Goal: Task Accomplishment & Management: Use online tool/utility

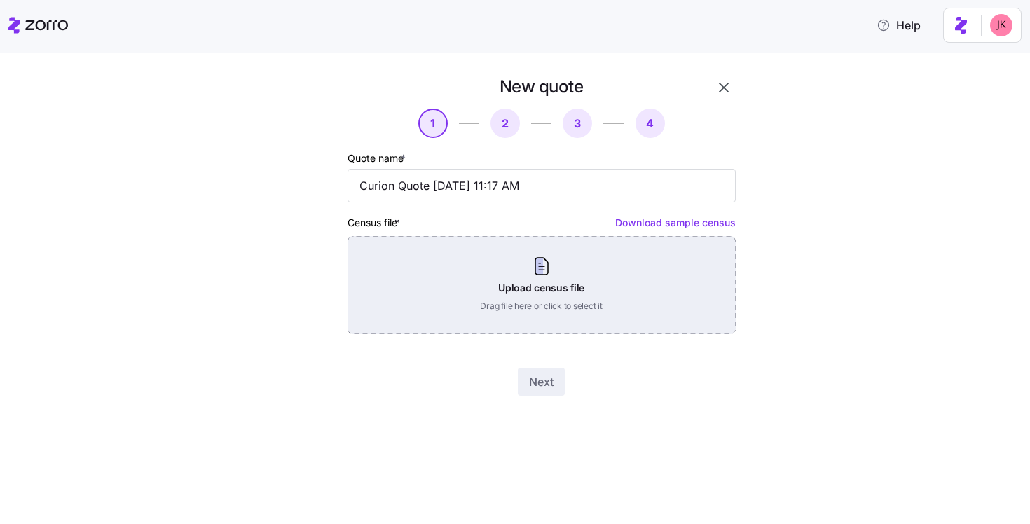
click at [525, 286] on div "Upload census file Drag file here or click to select it" at bounding box center [542, 285] width 388 height 98
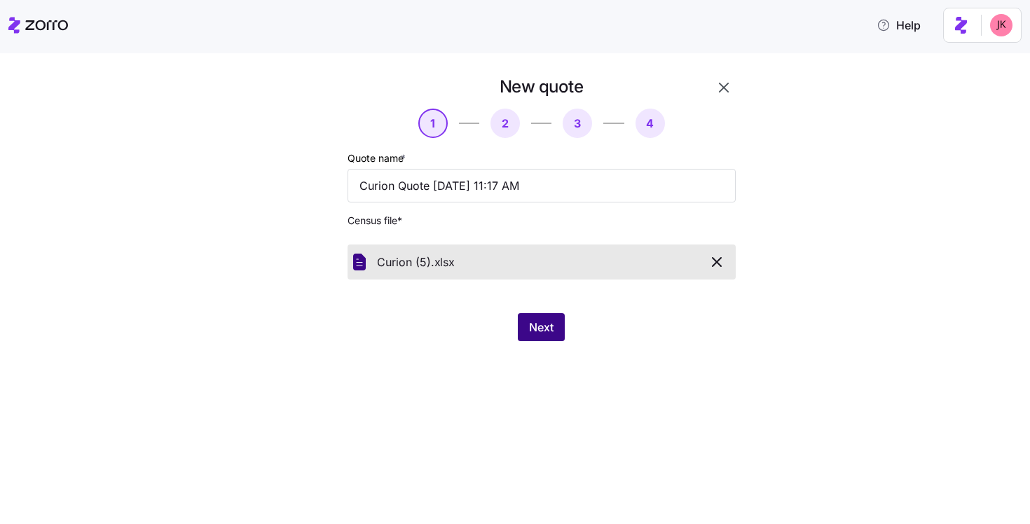
click at [547, 324] on span "Next" at bounding box center [541, 327] width 25 height 17
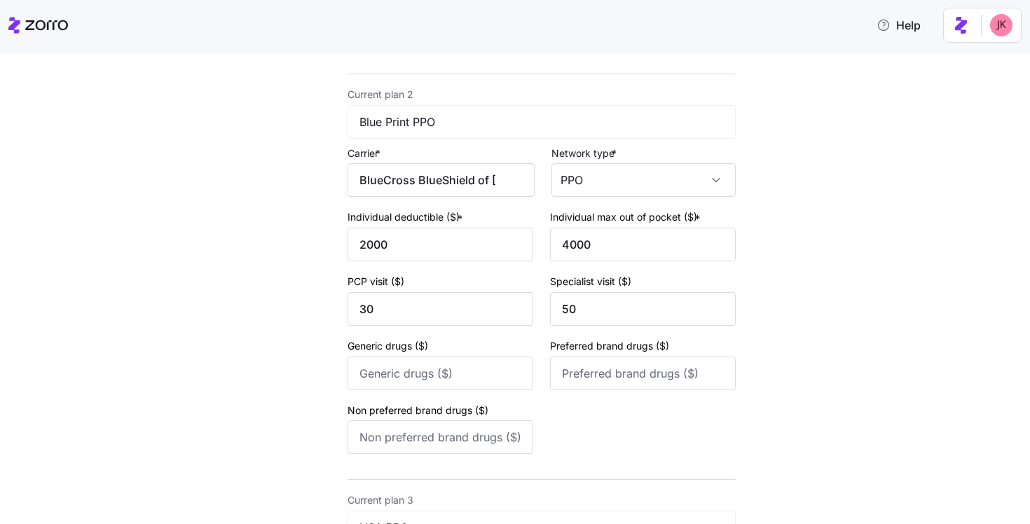
scroll to position [501, 0]
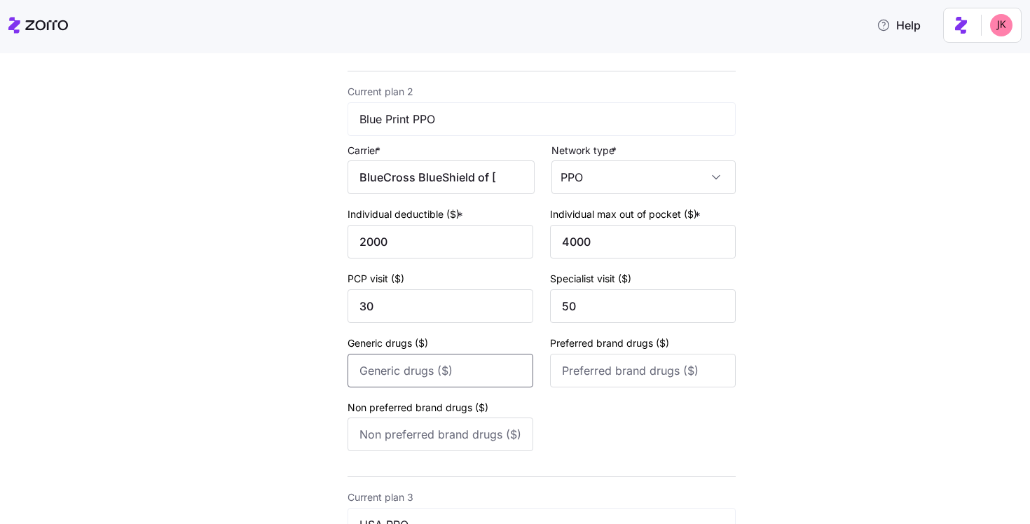
click at [450, 379] on input "Generic drugs ($)" at bounding box center [441, 371] width 186 height 34
drag, startPoint x: 382, startPoint y: 381, endPoint x: 329, endPoint y: 373, distance: 53.8
click at [329, 373] on div "New quote 2 3 4 Add current plan details Current plan 1 Blue Advantage HMO Carr…" at bounding box center [501, 260] width 479 height 1382
type input "10"
click at [630, 381] on input "Preferred brand drugs ($)" at bounding box center [643, 371] width 186 height 34
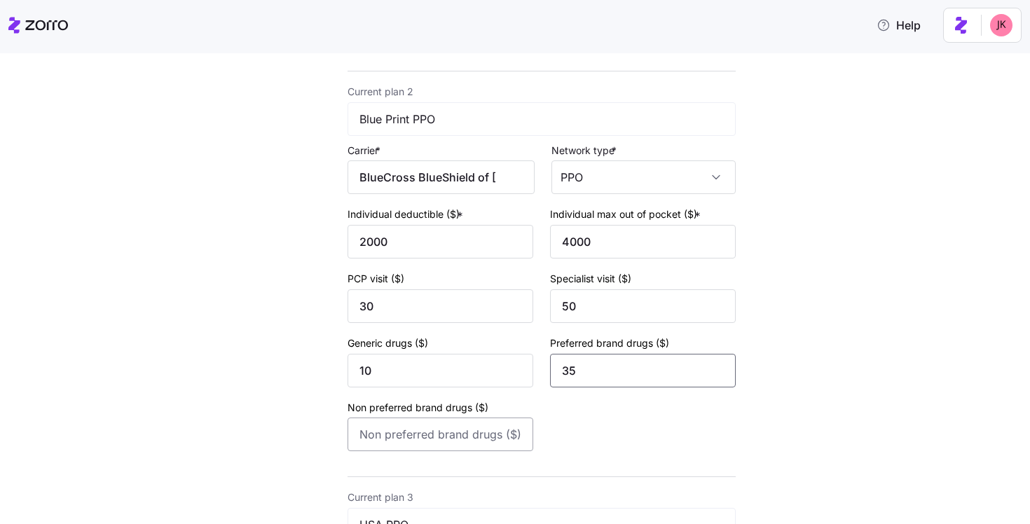
type input "35"
click at [397, 433] on input "Non preferred brand drugs ($)" at bounding box center [441, 435] width 186 height 34
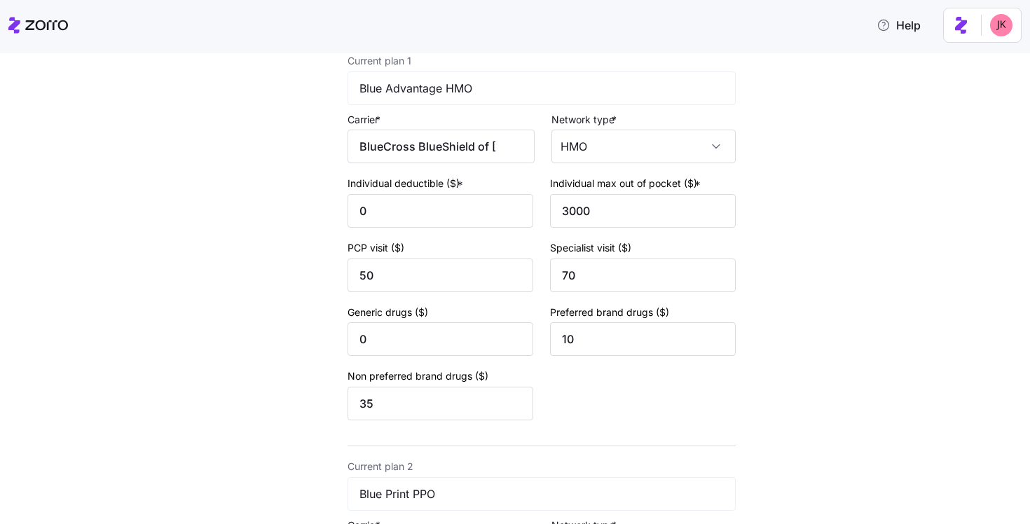
scroll to position [147, 0]
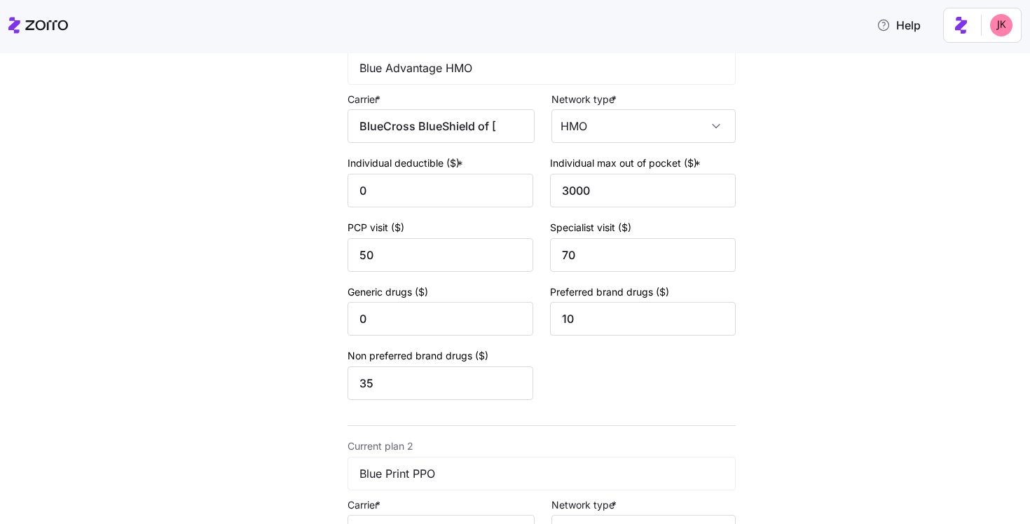
type input "55"
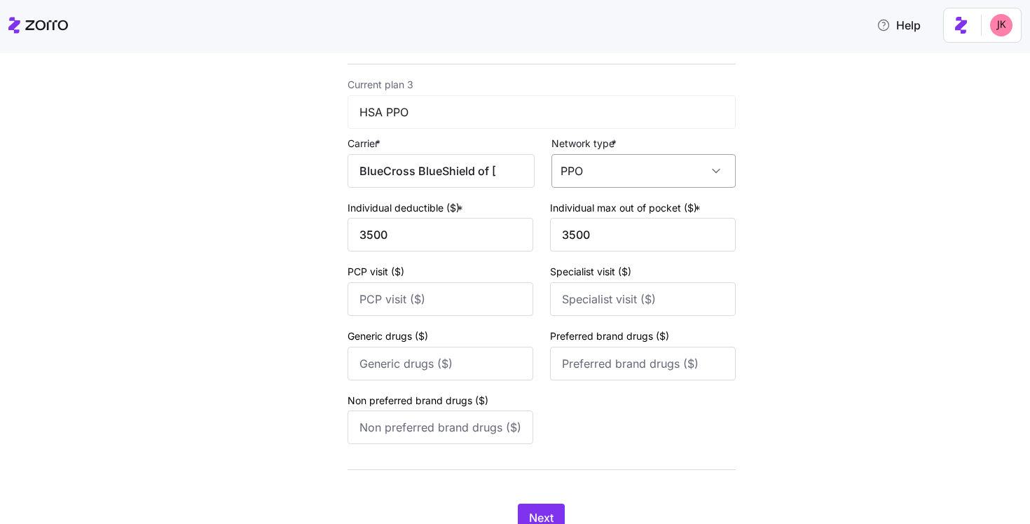
scroll to position [918, 0]
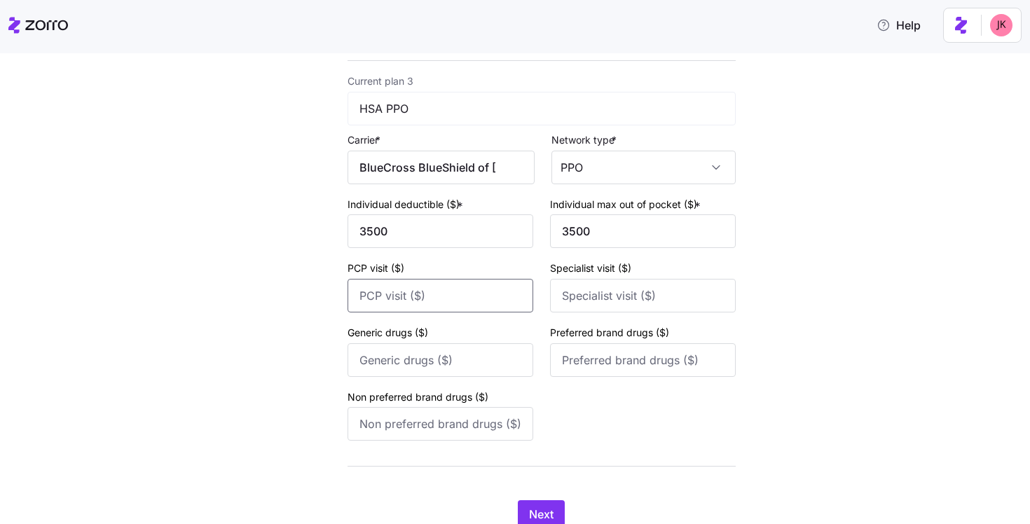
click at [461, 306] on input "PCP visit ($)" at bounding box center [441, 296] width 186 height 34
type input "0"
click at [644, 300] on input "Specialist visit ($)" at bounding box center [643, 296] width 186 height 34
type input "0"
click at [475, 370] on input "Generic drugs ($)" at bounding box center [441, 360] width 186 height 34
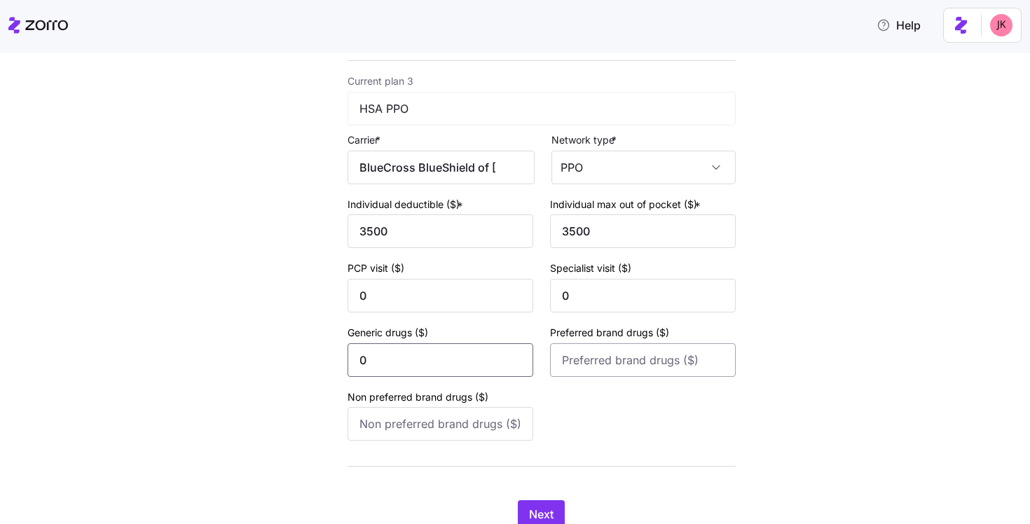
type input "0"
click at [648, 374] on input "Preferred brand drugs ($)" at bounding box center [643, 360] width 186 height 34
type input "0"
click at [482, 435] on input "Non preferred brand drugs ($)" at bounding box center [441, 424] width 186 height 34
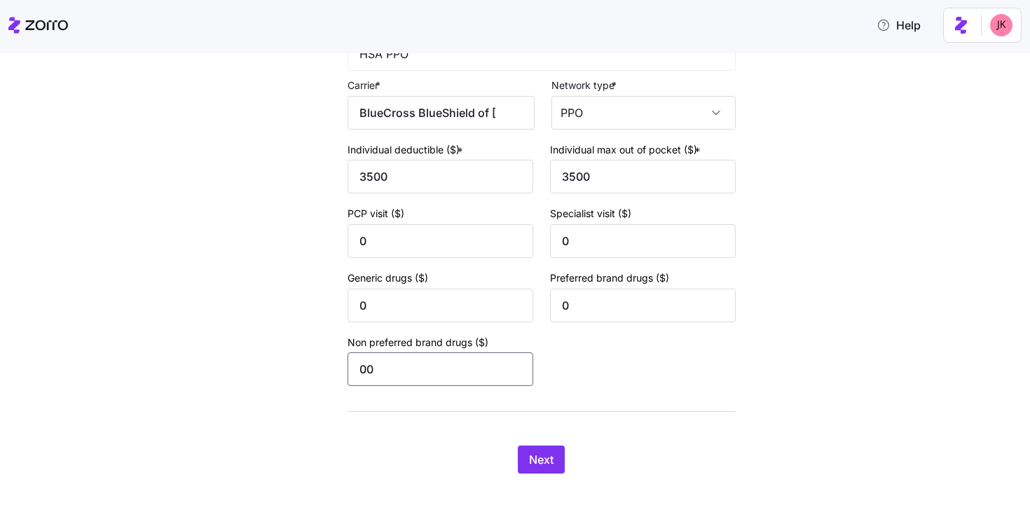
type input "0"
click at [522, 459] on button "Next" at bounding box center [541, 460] width 47 height 28
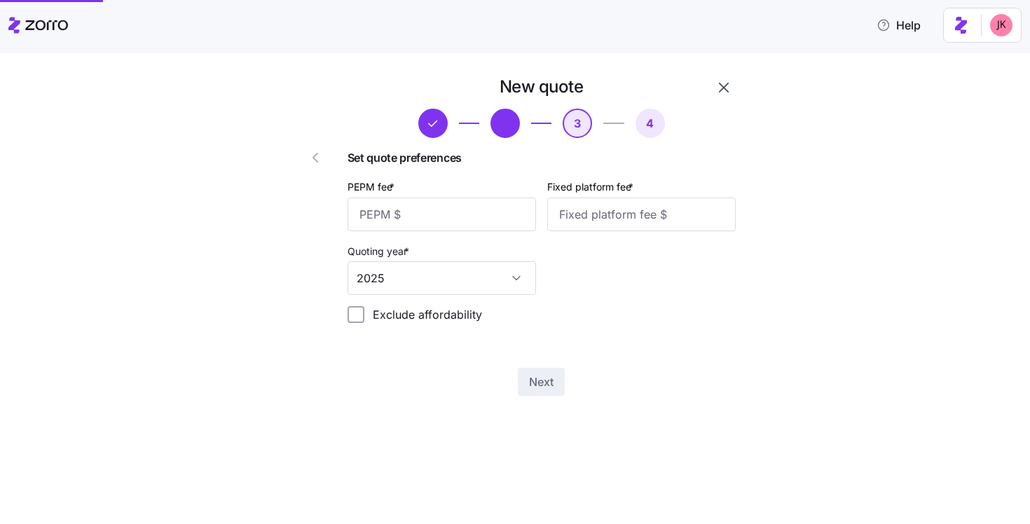
scroll to position [0, 0]
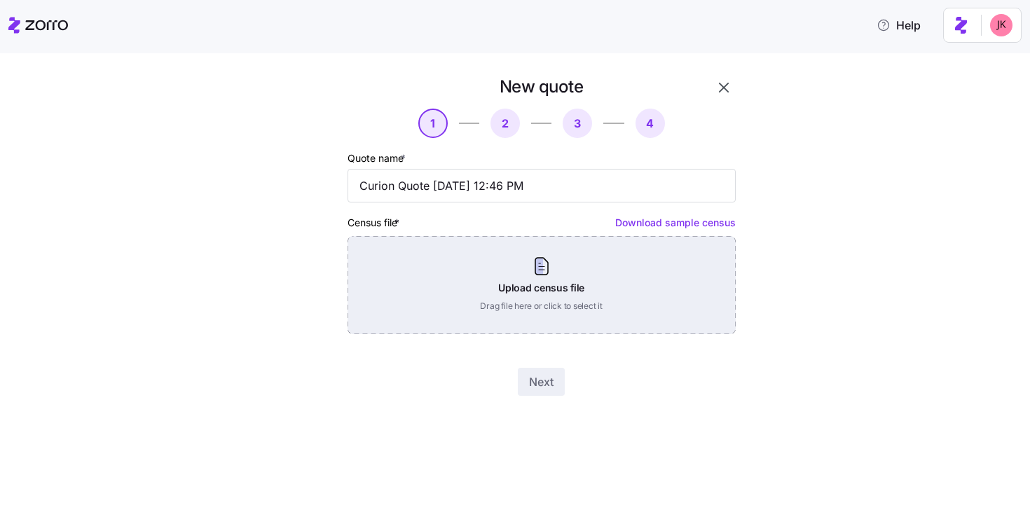
click at [518, 266] on div "Upload census file Drag file here or click to select it" at bounding box center [542, 285] width 388 height 98
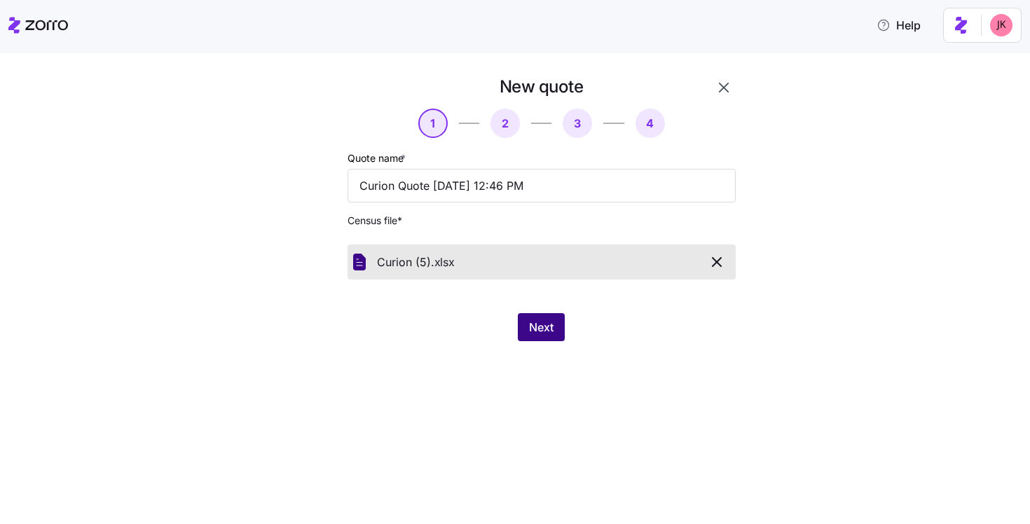
click at [540, 326] on span "Next" at bounding box center [541, 327] width 25 height 17
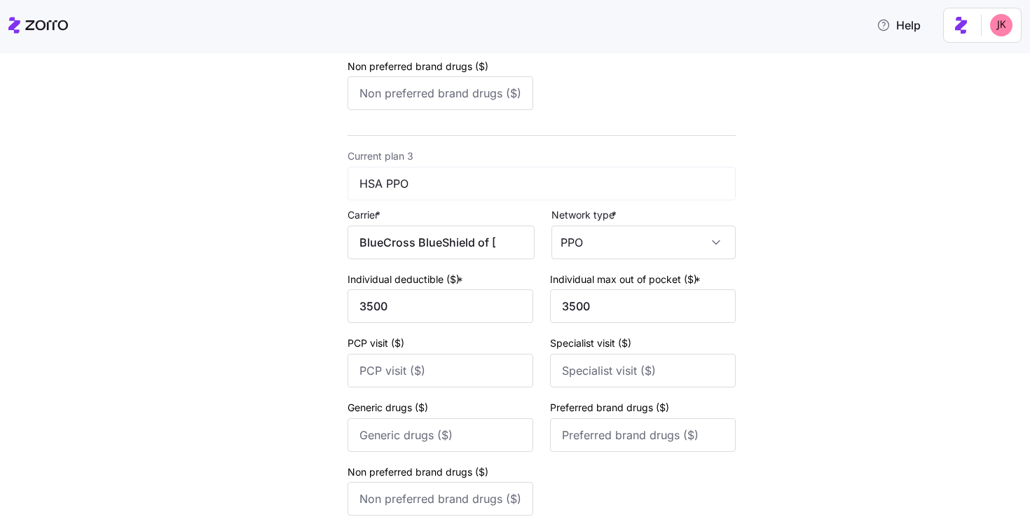
scroll to position [880, 0]
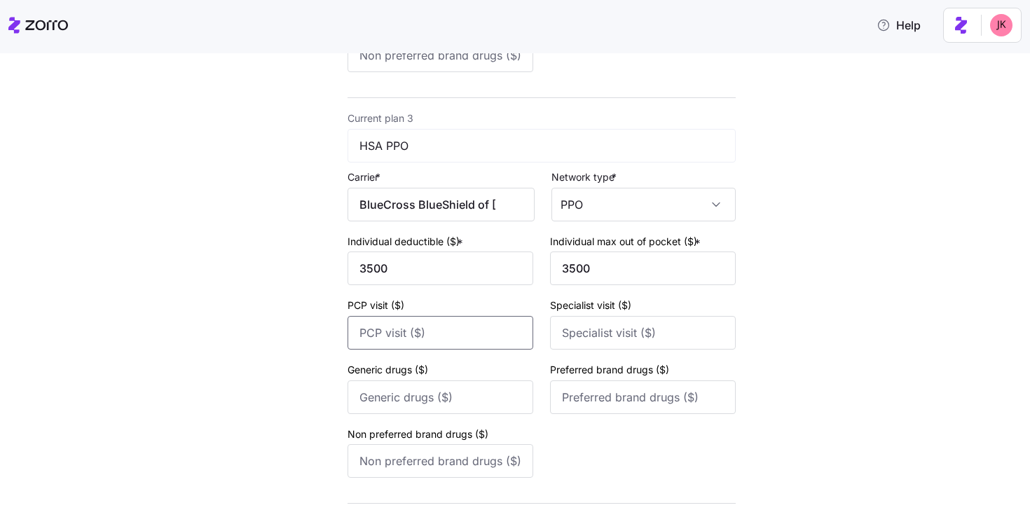
click at [454, 336] on input "PCP visit ($)" at bounding box center [441, 333] width 186 height 34
type input "0"
click at [630, 320] on div "Specialist visit ($)" at bounding box center [643, 323] width 186 height 53
click at [619, 332] on input "Specialist visit ($)" at bounding box center [643, 333] width 186 height 34
type input "0"
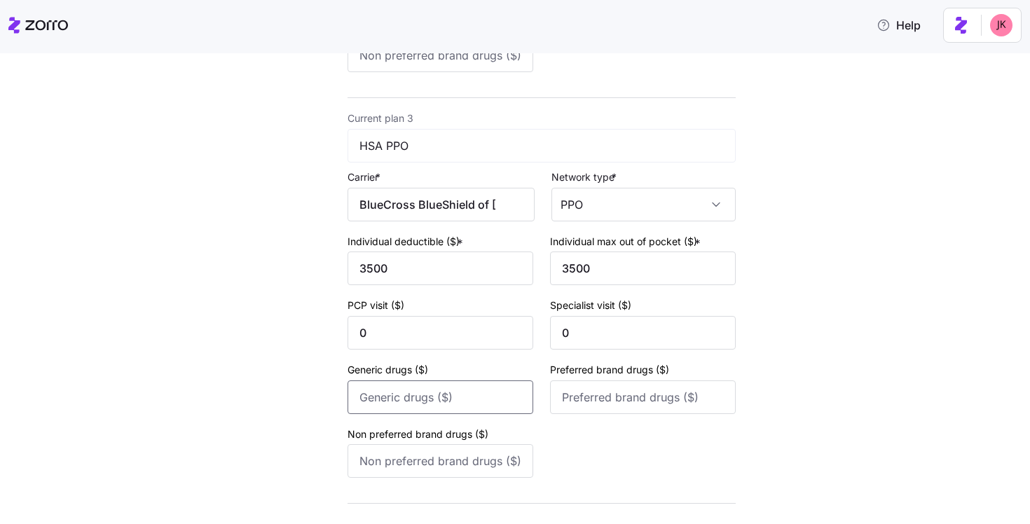
click at [493, 400] on input "Generic drugs ($)" at bounding box center [441, 398] width 186 height 34
type input "0"
click at [596, 404] on input "Preferred brand drugs ($)" at bounding box center [643, 398] width 186 height 34
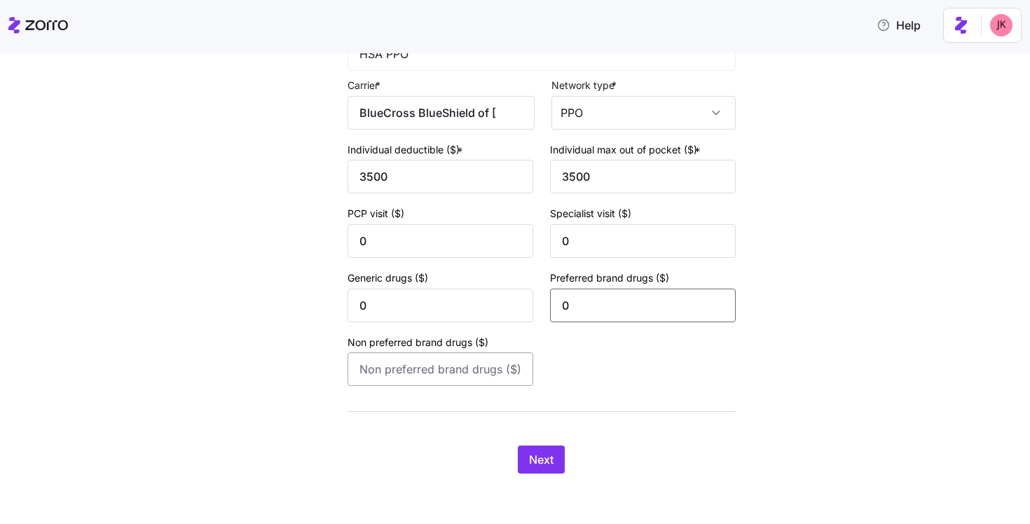
type input "0"
click at [469, 364] on input "Non preferred brand drugs ($)" at bounding box center [441, 370] width 186 height 34
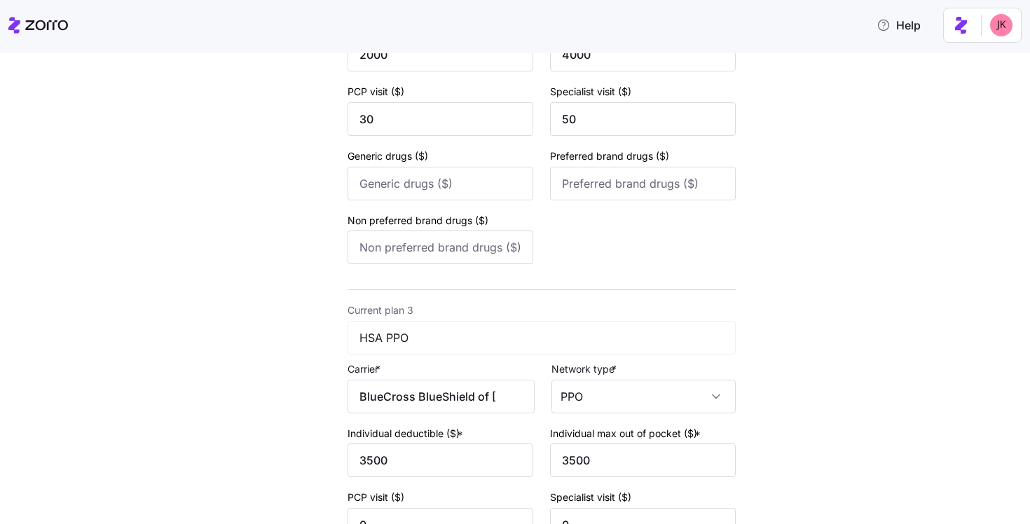
scroll to position [606, 0]
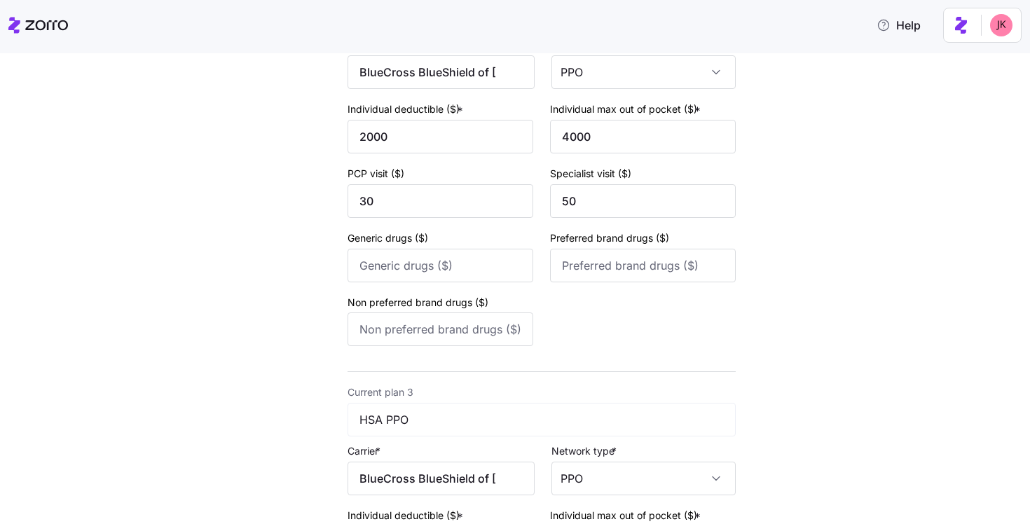
type input "0"
click at [445, 272] on input "Generic drugs ($)" at bounding box center [441, 266] width 186 height 34
type input "10"
click at [634, 268] on input "Preferred brand drugs ($)" at bounding box center [643, 266] width 186 height 34
type input "35"
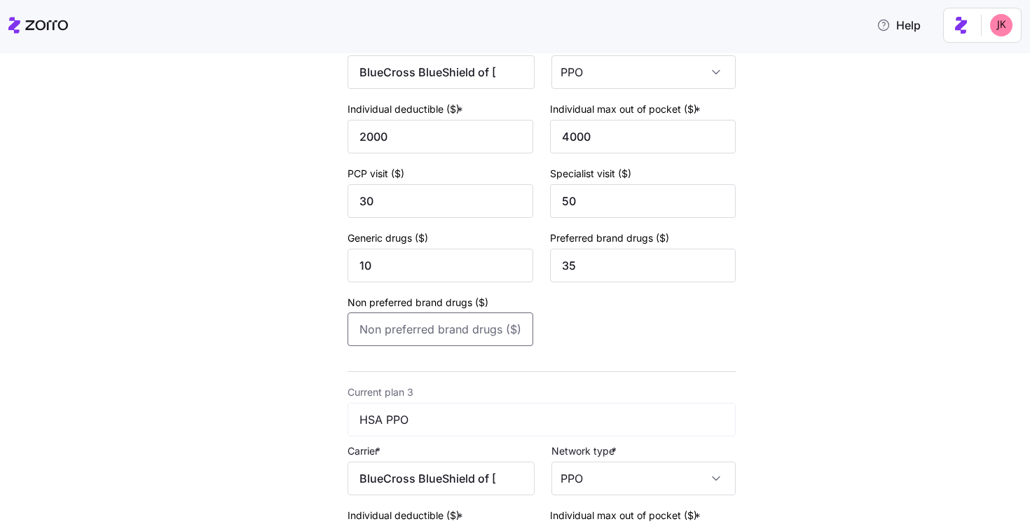
click at [477, 335] on input "Non preferred brand drugs ($)" at bounding box center [441, 330] width 186 height 34
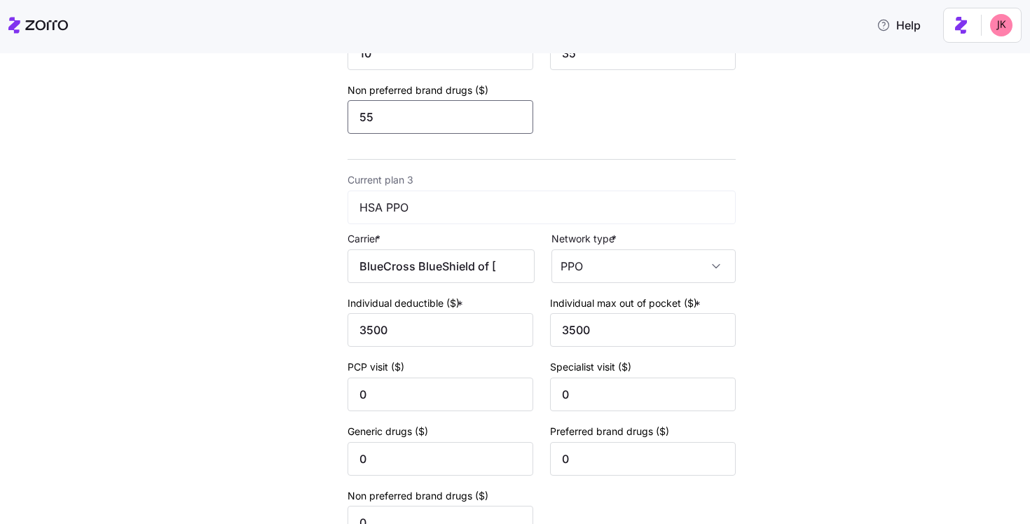
scroll to position [979, 0]
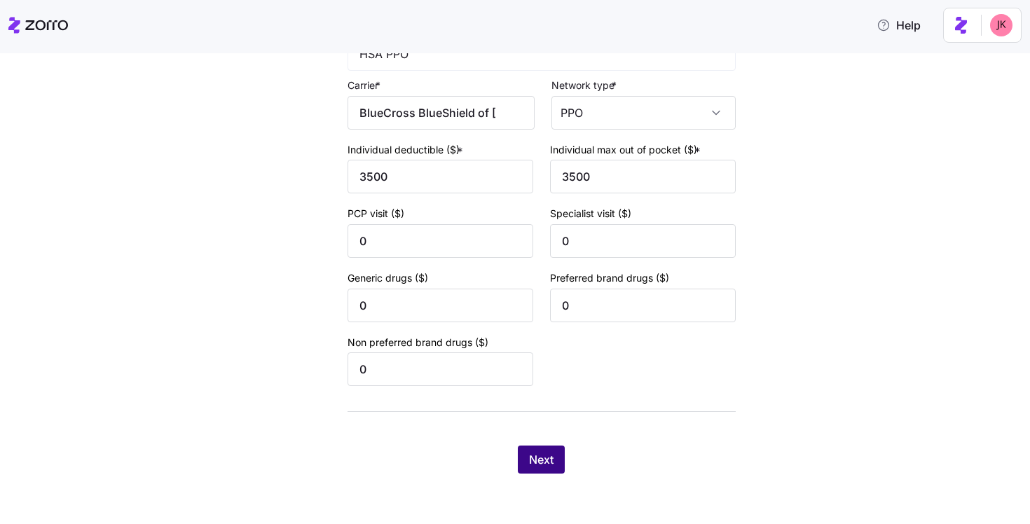
type input "55"
click at [529, 457] on span "Next" at bounding box center [541, 459] width 25 height 17
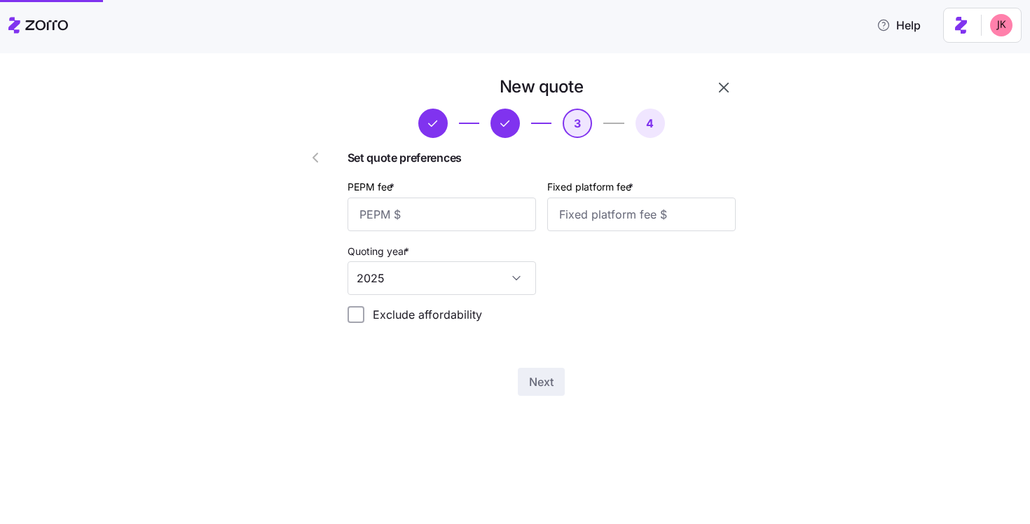
scroll to position [0, 0]
click at [418, 216] on input "PEPM fee *" at bounding box center [442, 215] width 189 height 34
type input "50"
click at [560, 215] on input "Fixed platform fee *" at bounding box center [641, 215] width 189 height 34
type input "100"
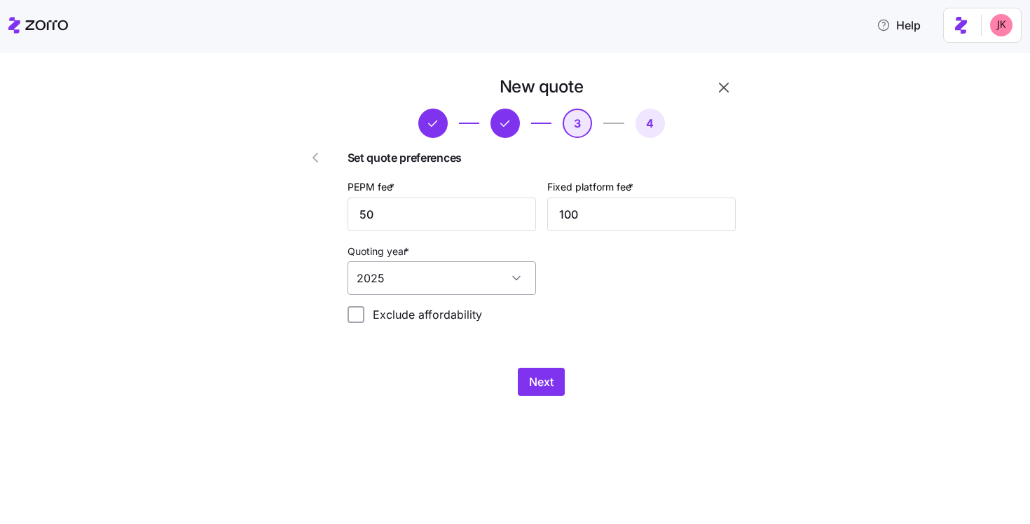
click at [433, 277] on input "2025" at bounding box center [442, 278] width 189 height 34
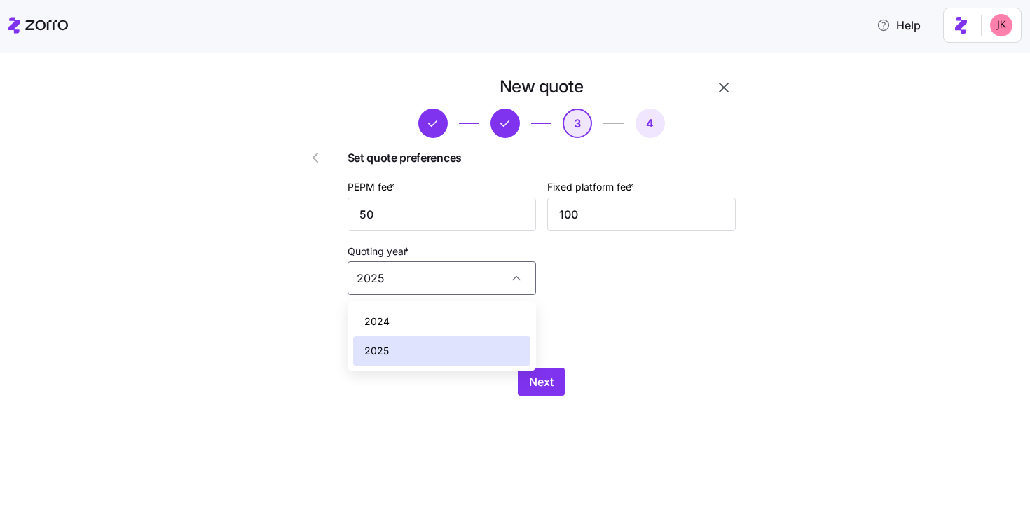
click at [290, 276] on div at bounding box center [302, 236] width 80 height 332
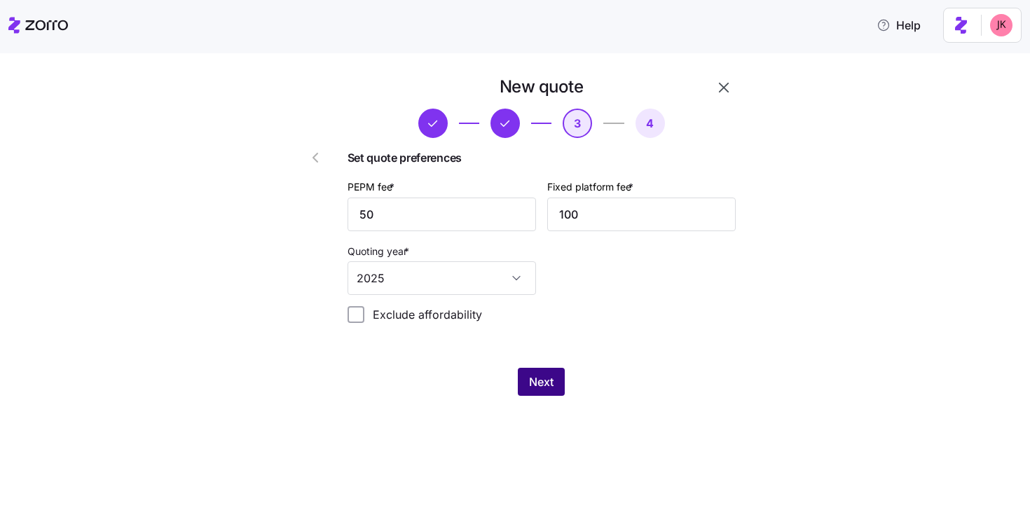
click at [539, 381] on span "Next" at bounding box center [541, 382] width 25 height 17
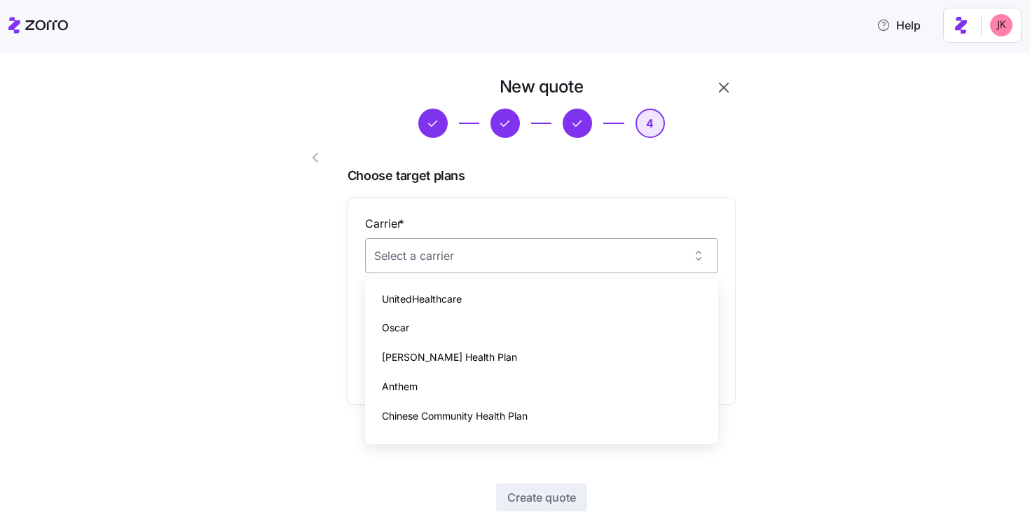
click at [451, 261] on input "Carrier *" at bounding box center [541, 255] width 353 height 35
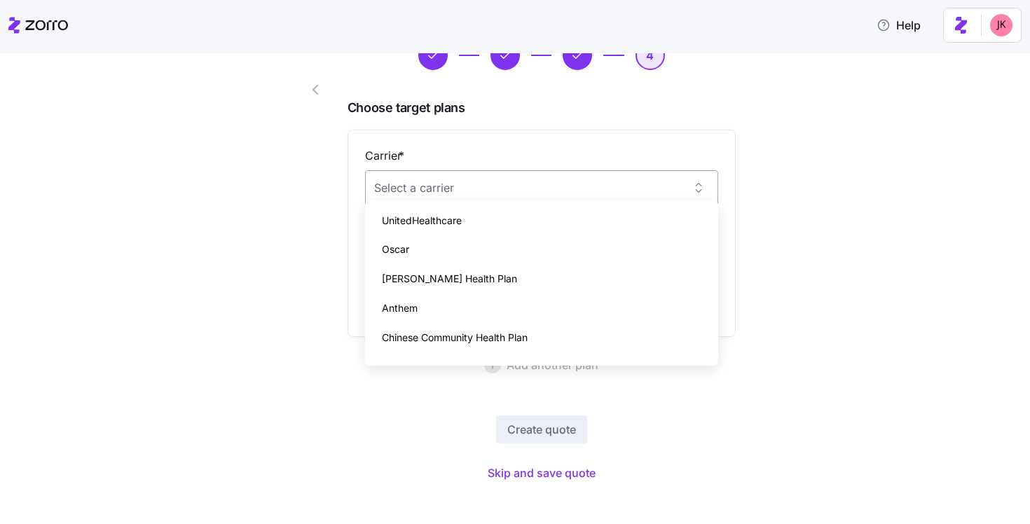
scroll to position [79, 0]
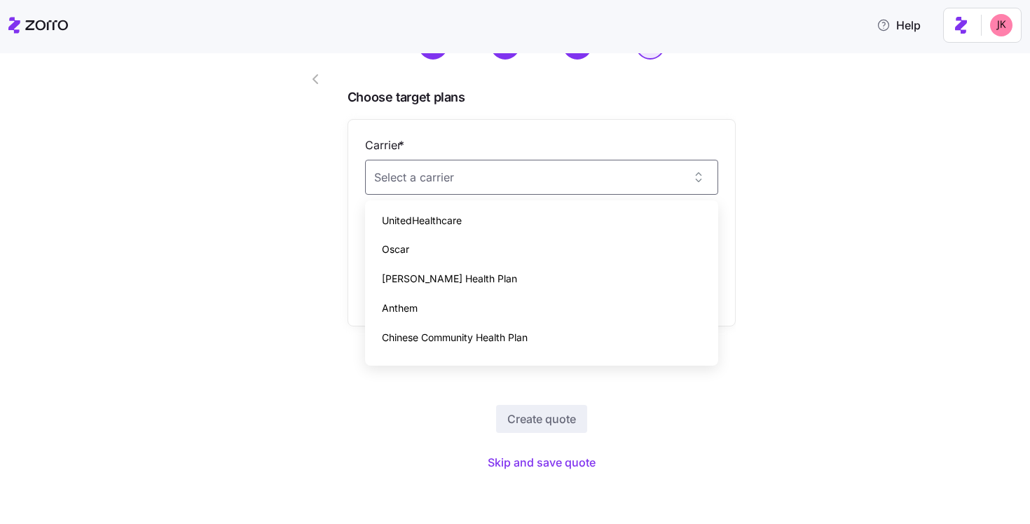
click at [423, 311] on div "Anthem" at bounding box center [542, 308] width 342 height 29
type input "Anthem"
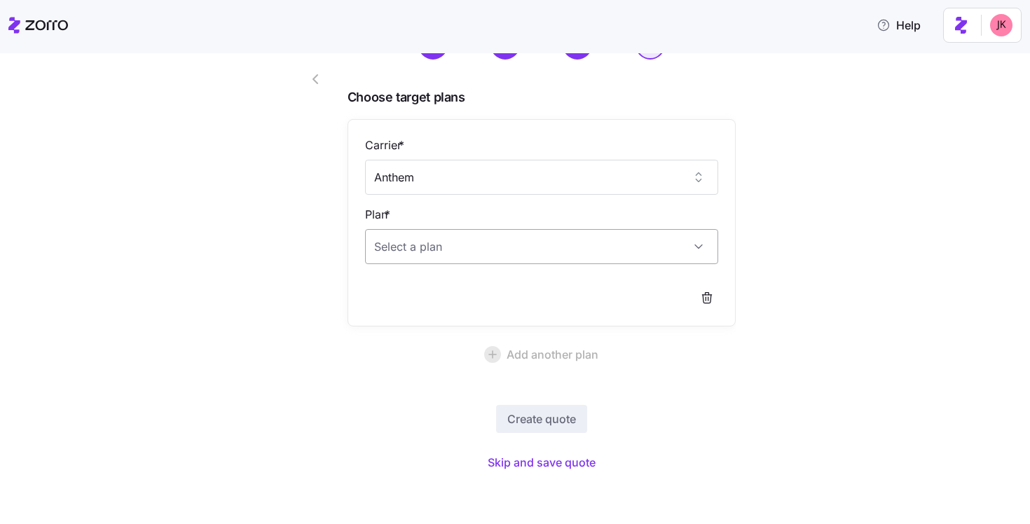
click at [416, 257] on input "Plan *" at bounding box center [541, 246] width 353 height 35
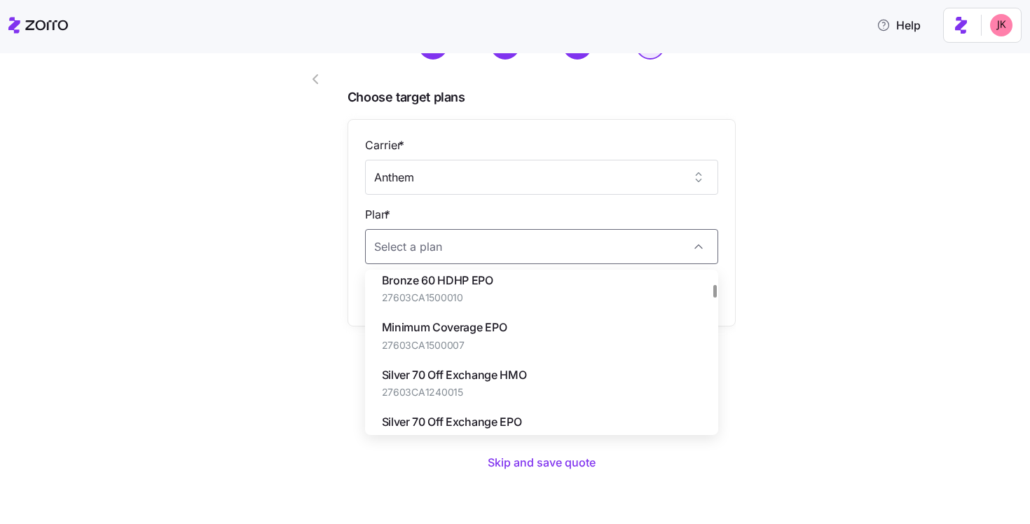
scroll to position [608, 0]
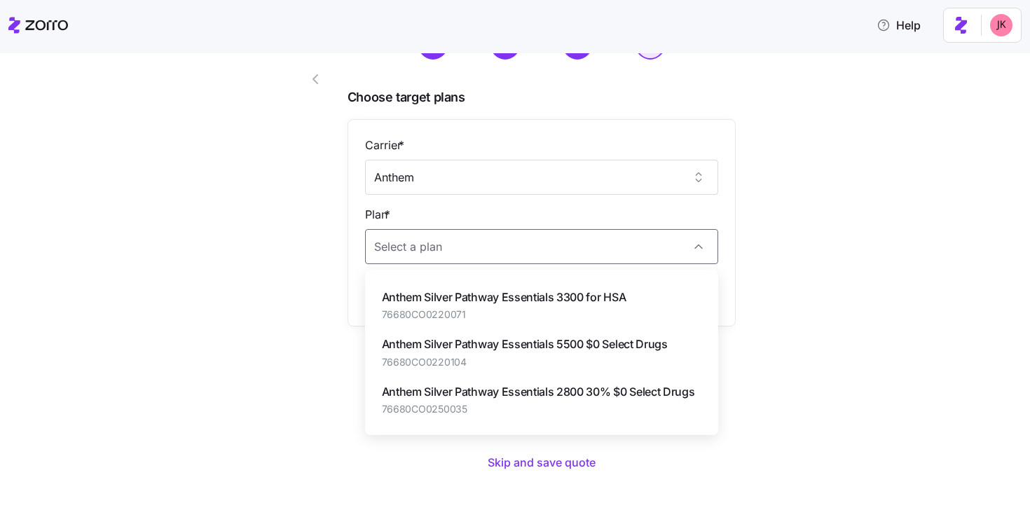
click at [322, 318] on div at bounding box center [302, 236] width 80 height 489
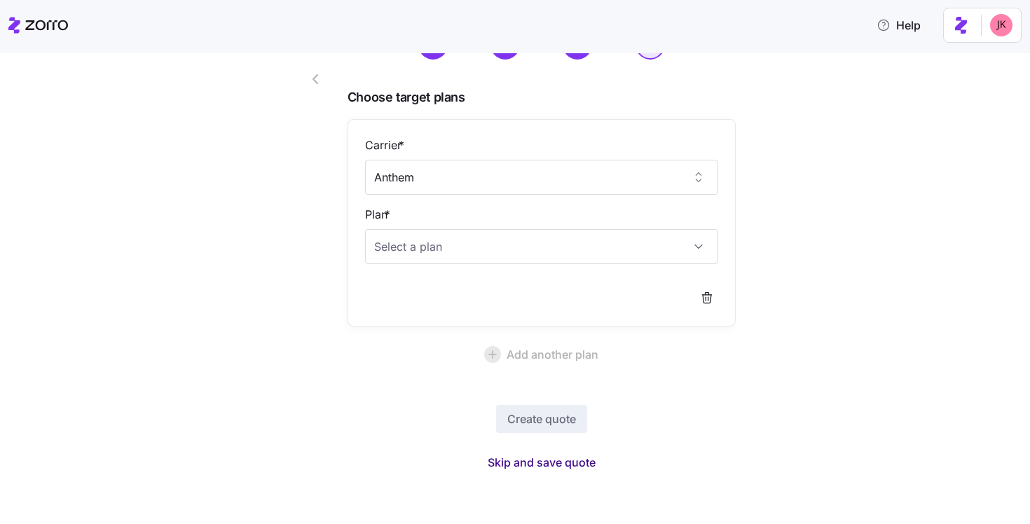
click at [529, 464] on span "Skip and save quote" at bounding box center [542, 462] width 108 height 17
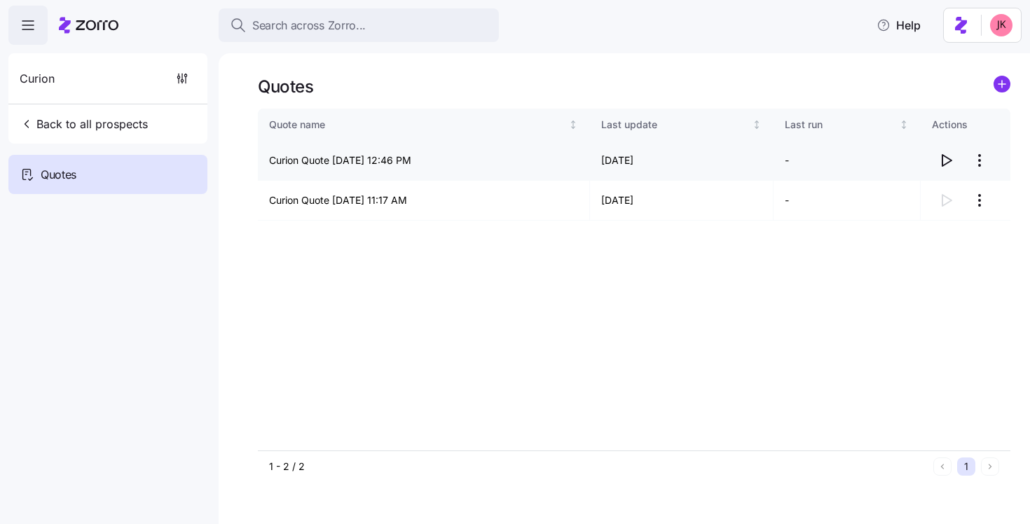
click at [944, 158] on icon "button" at bounding box center [946, 160] width 17 height 17
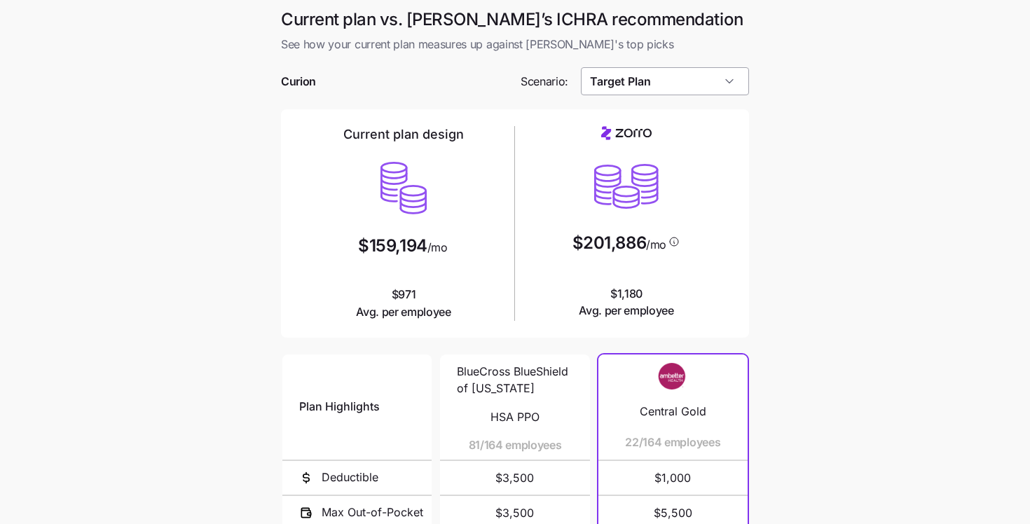
click at [625, 86] on input "Target Plan" at bounding box center [665, 81] width 169 height 28
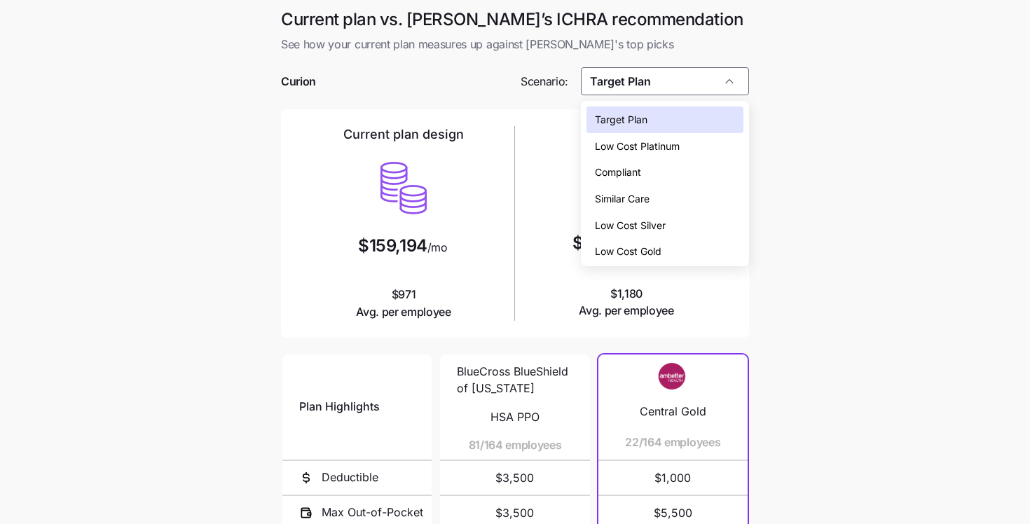
click at [637, 218] on span "Low Cost Silver" at bounding box center [630, 225] width 71 height 15
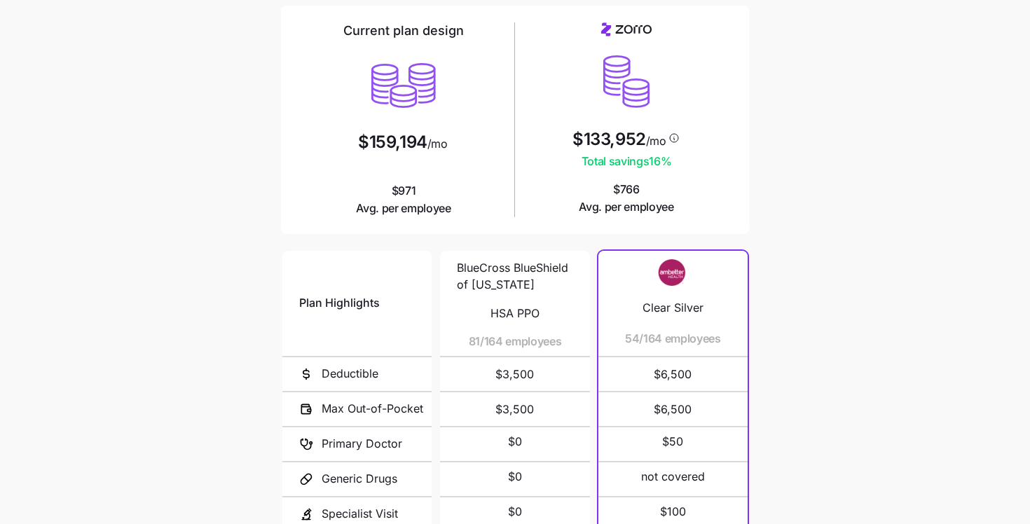
scroll to position [24, 0]
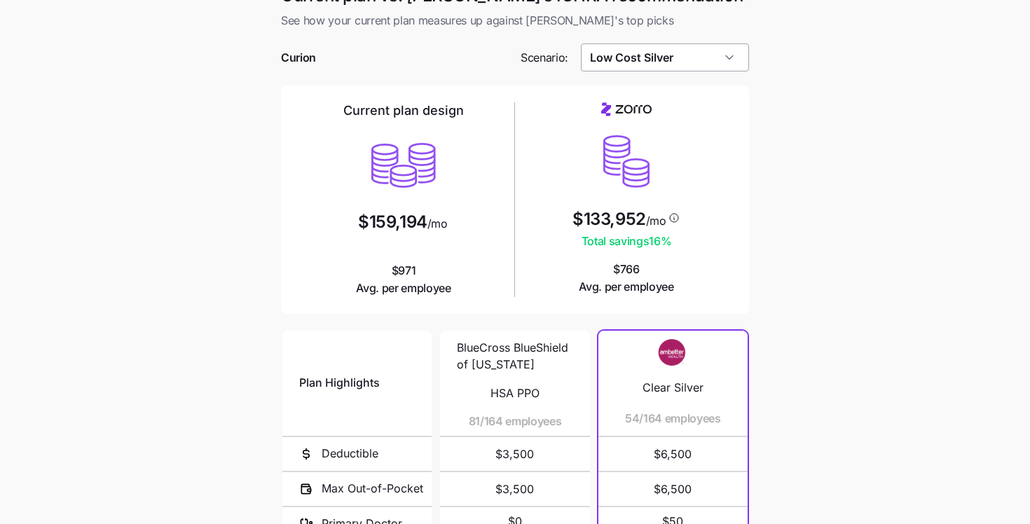
click at [631, 55] on input "Low Cost Silver" at bounding box center [665, 57] width 169 height 28
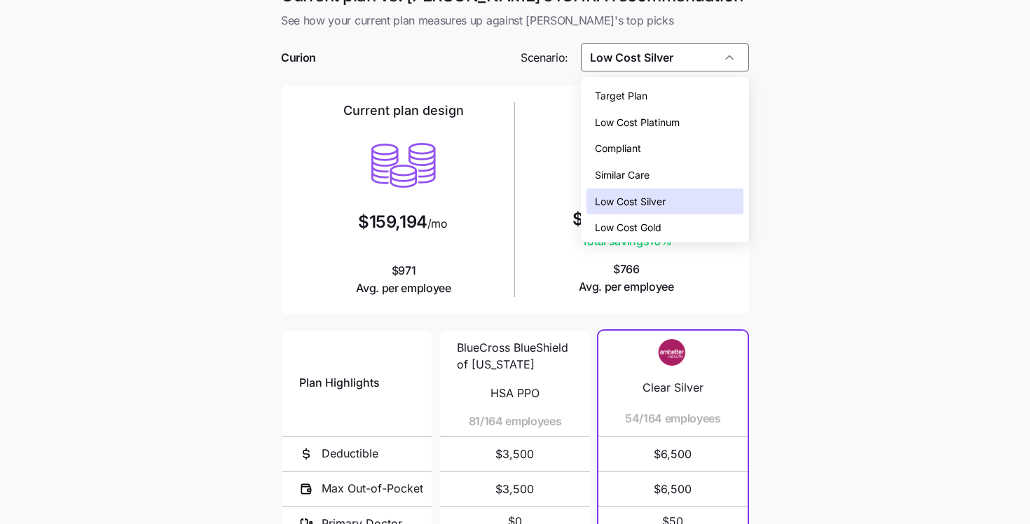
click at [622, 231] on span "Low Cost Gold" at bounding box center [628, 227] width 67 height 15
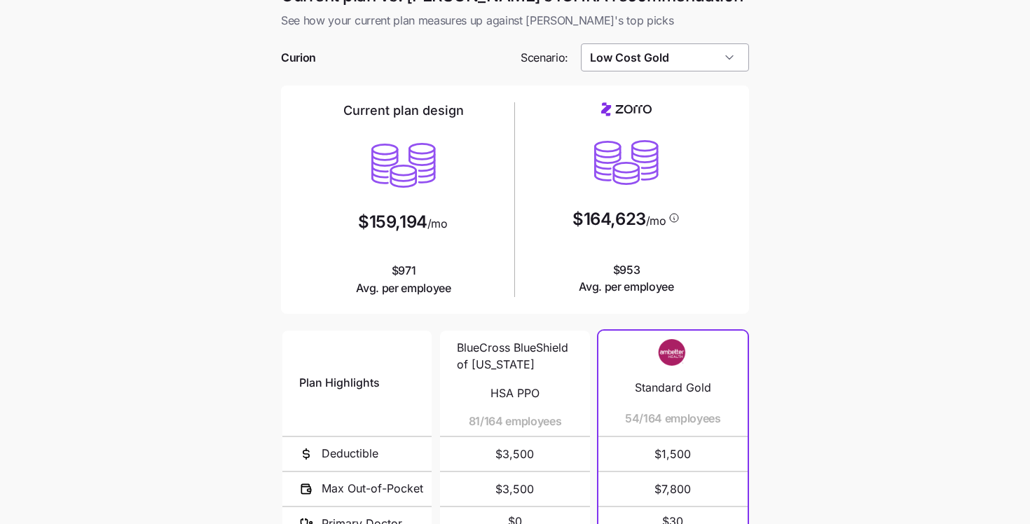
click at [631, 50] on input "Low Cost Gold" at bounding box center [665, 57] width 169 height 28
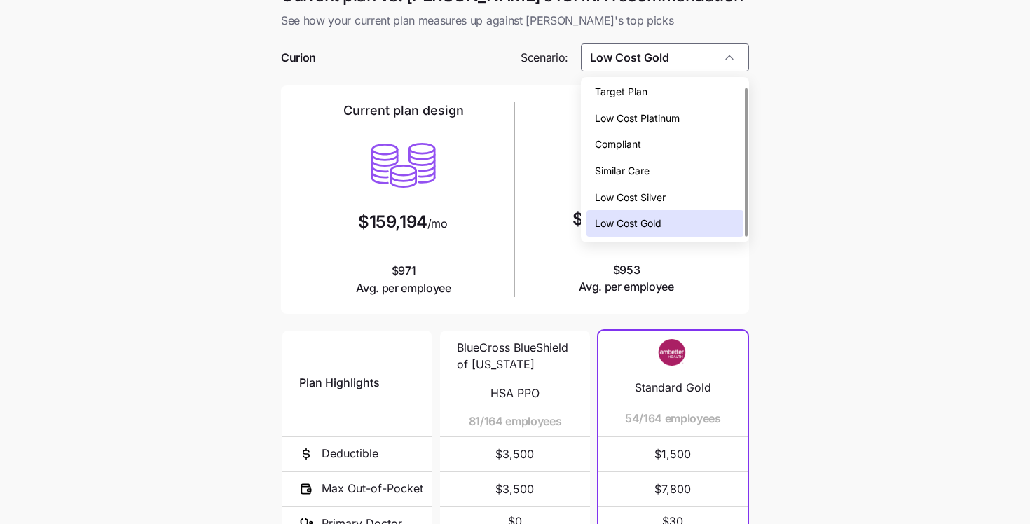
click at [623, 193] on span "Low Cost Silver" at bounding box center [630, 197] width 71 height 15
type input "Low Cost Silver"
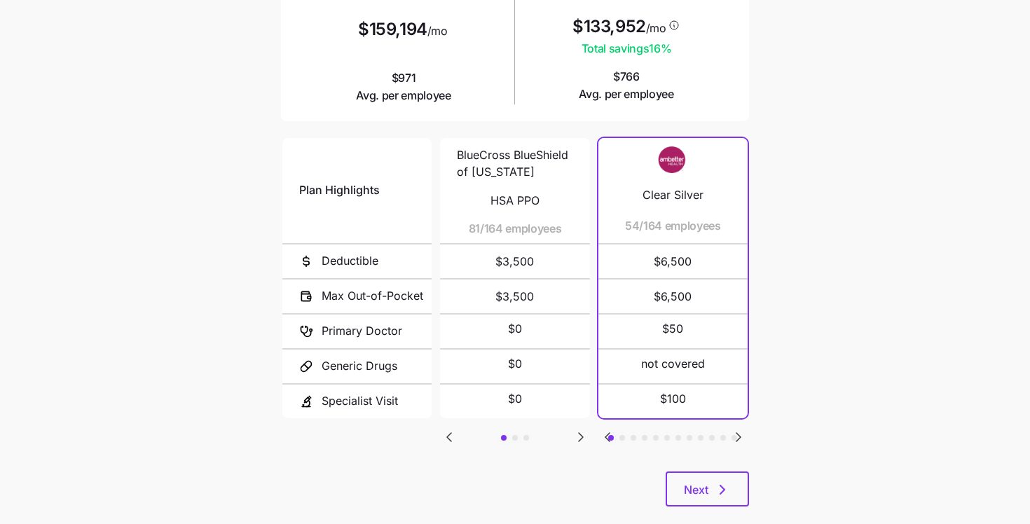
scroll to position [218, 0]
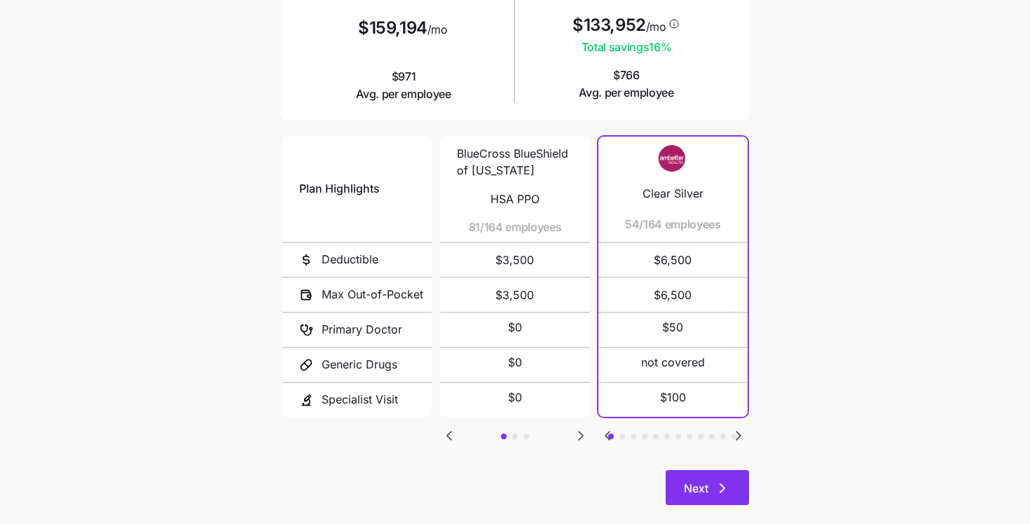
click at [684, 489] on span "Next" at bounding box center [696, 488] width 25 height 17
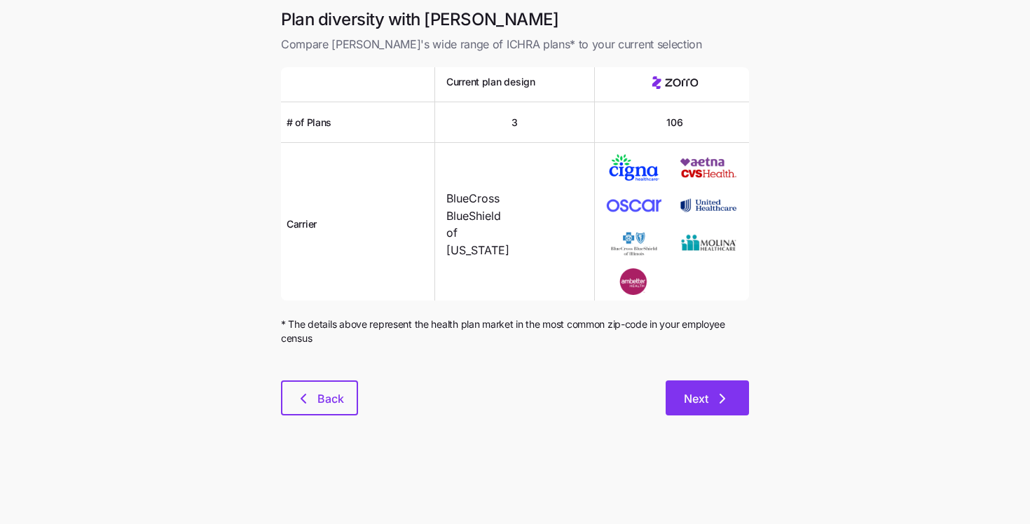
click at [676, 397] on button "Next" at bounding box center [707, 398] width 83 height 35
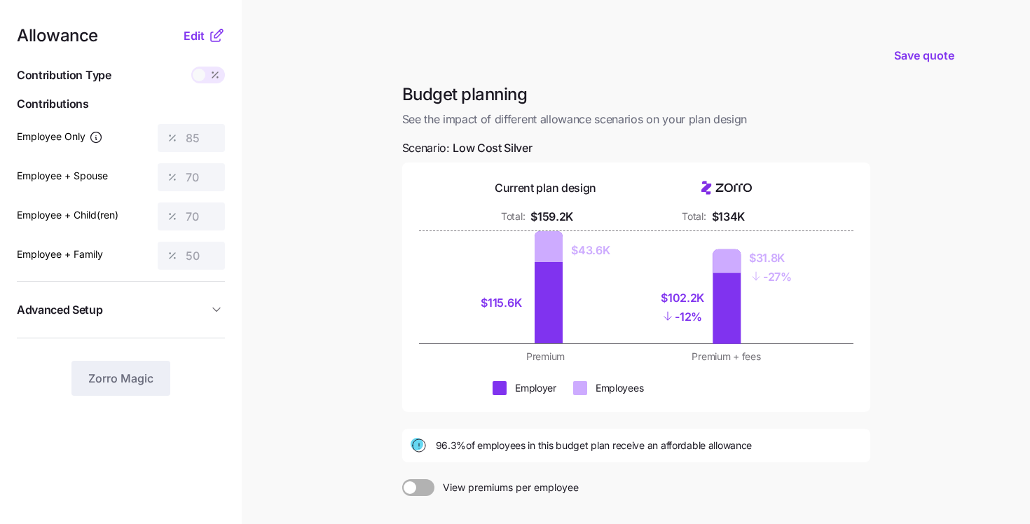
scroll to position [165, 0]
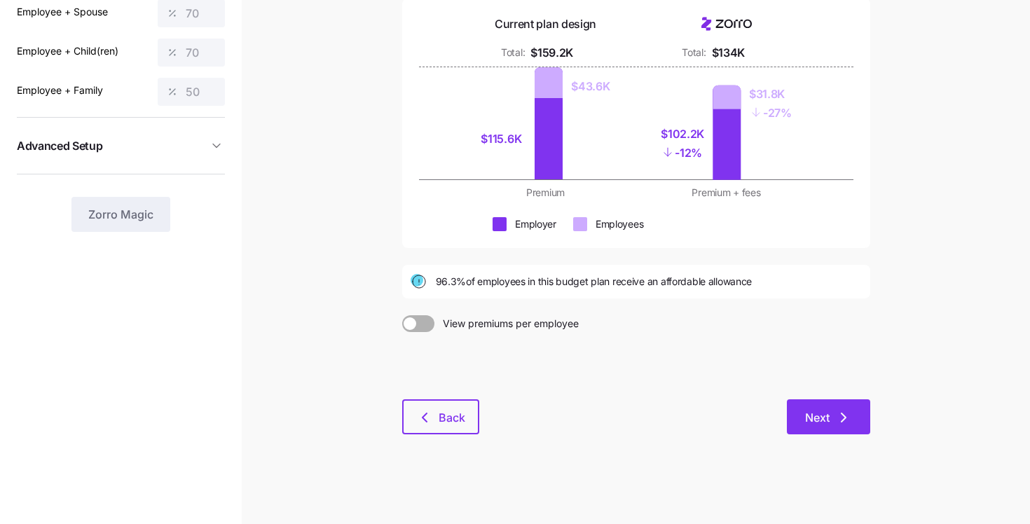
click at [864, 428] on button "Next" at bounding box center [828, 417] width 83 height 35
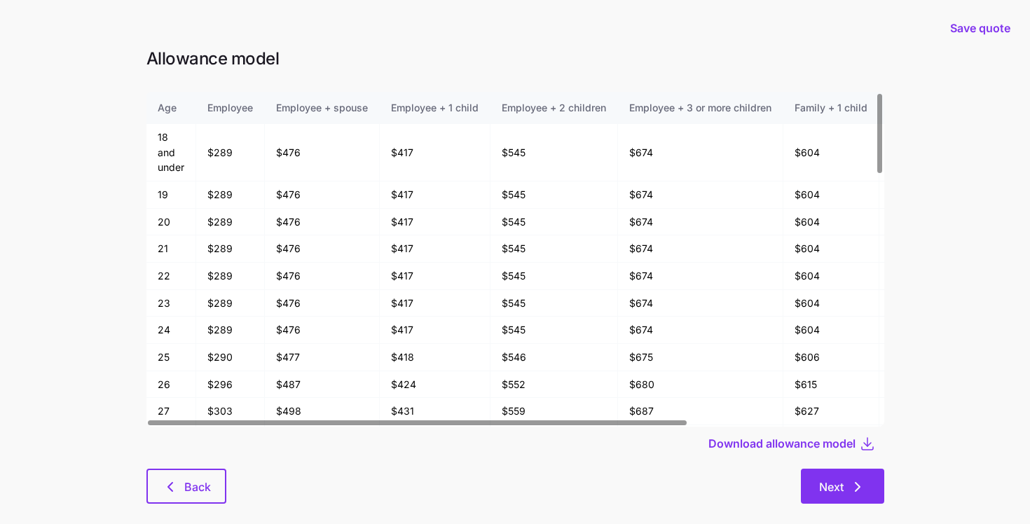
click at [852, 482] on icon "button" at bounding box center [858, 487] width 17 height 17
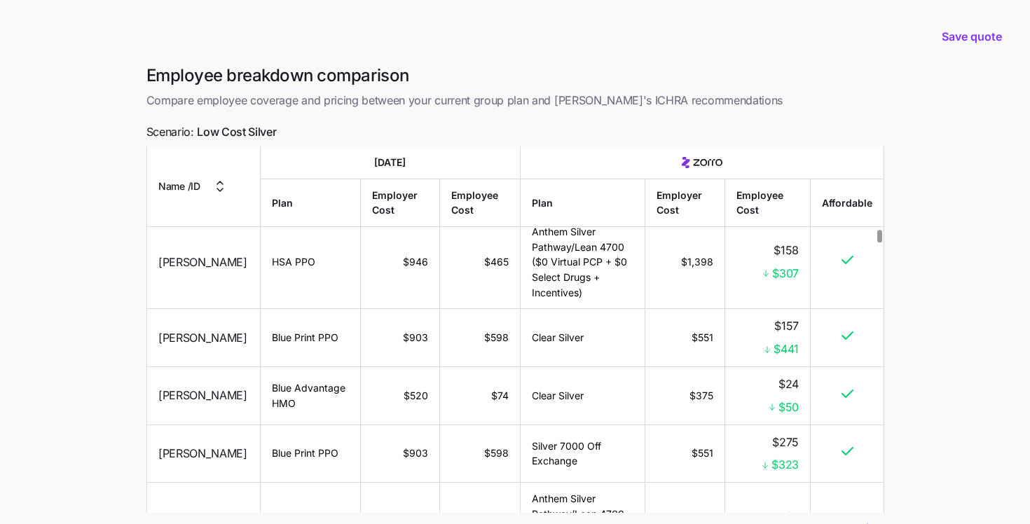
scroll to position [116, 0]
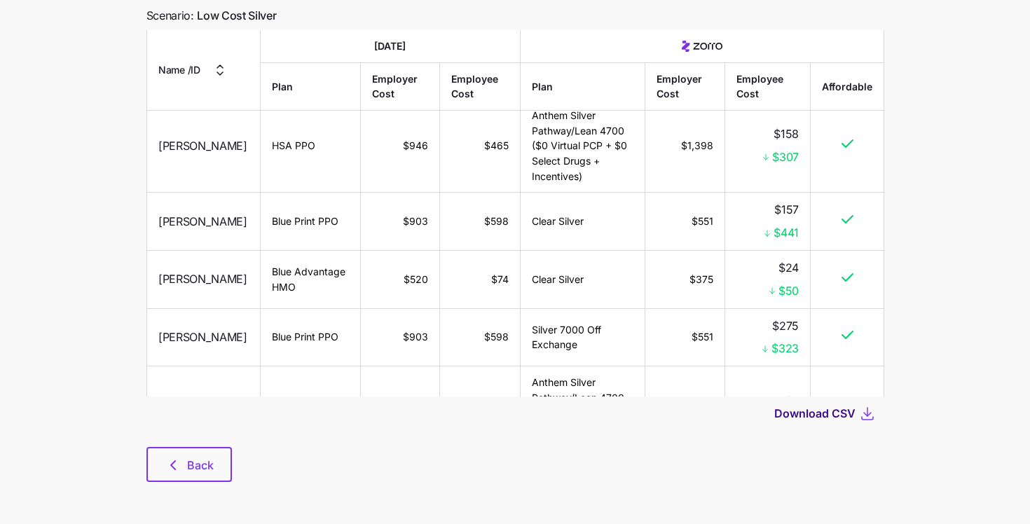
click at [835, 416] on span "Download CSV" at bounding box center [815, 413] width 81 height 17
click at [193, 472] on span "Back" at bounding box center [200, 465] width 27 height 17
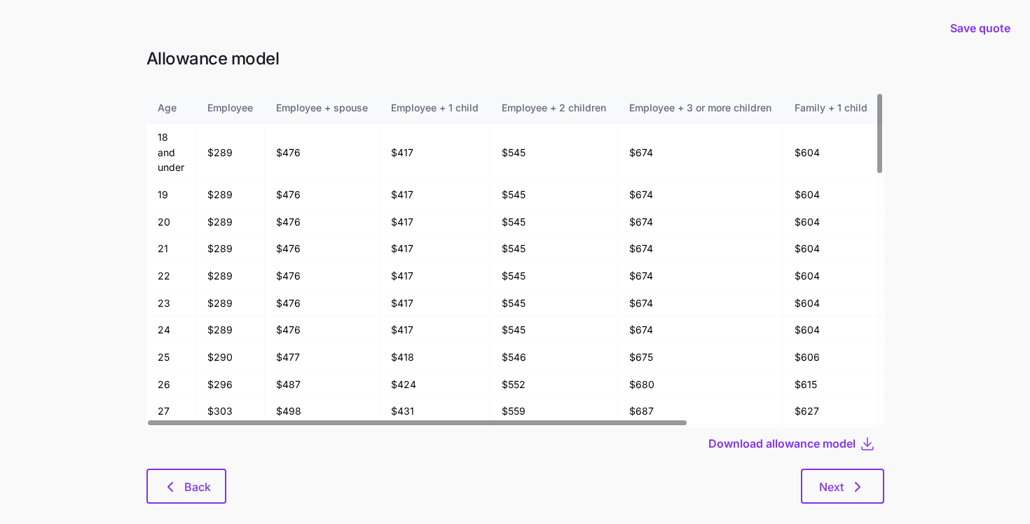
click at [193, 472] on button "Back" at bounding box center [187, 486] width 80 height 35
